Goal: Task Accomplishment & Management: Manage account settings

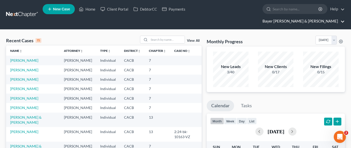
click at [325, 17] on link "Bayer [PERSON_NAME] & [PERSON_NAME]" at bounding box center [302, 21] width 85 height 9
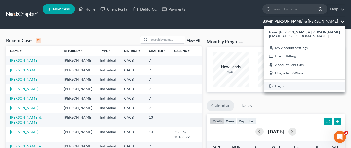
click at [315, 82] on link "Log out" at bounding box center [304, 86] width 80 height 9
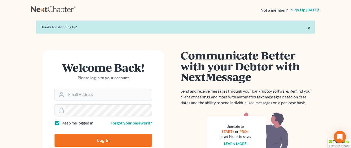
type input "[EMAIL_ADDRESS][DOMAIN_NAME]"
click at [102, 140] on input "Log In" at bounding box center [102, 140] width 97 height 13
type input "Thinking..."
